Goal: Navigation & Orientation: Find specific page/section

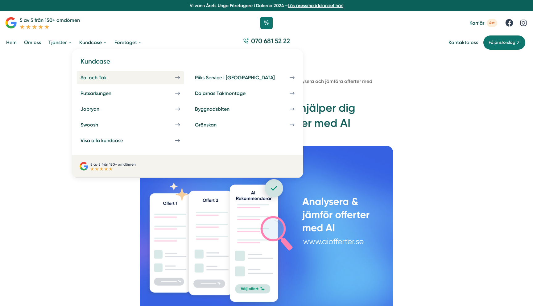
click at [100, 80] on div "Sol och Tak" at bounding box center [100, 78] width 41 height 6
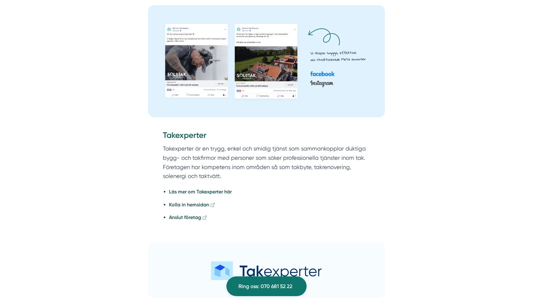
scroll to position [1570, 0]
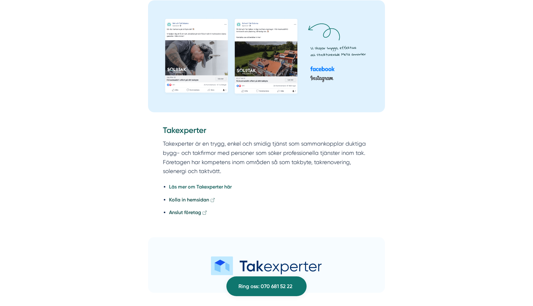
click at [181, 184] on strong "Läs mer om Takexperter här" at bounding box center [200, 187] width 63 height 6
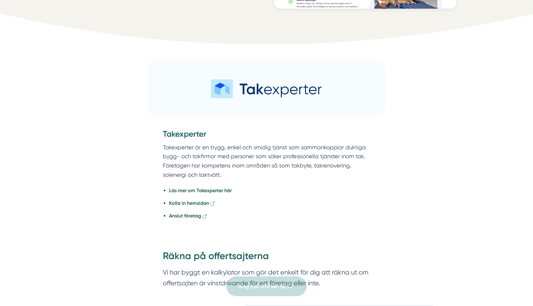
scroll to position [250, 0]
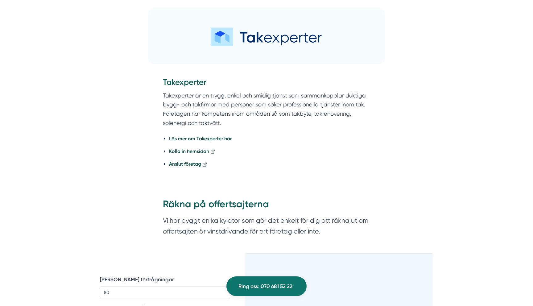
click at [189, 167] on strong "Anslut företag" at bounding box center [185, 164] width 32 height 6
